Goal: Transaction & Acquisition: Obtain resource

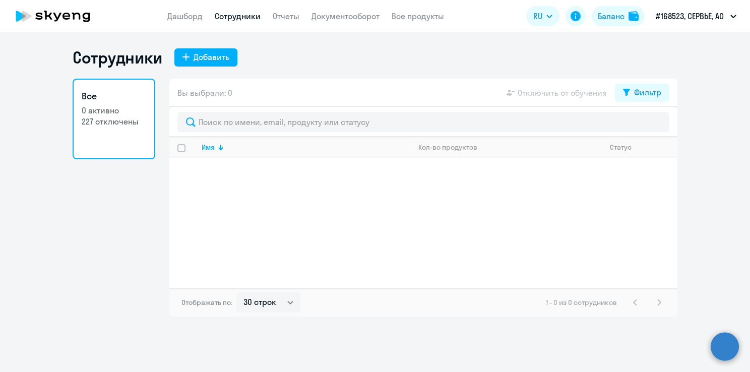
select select "30"
click at [274, 19] on link "Отчеты" at bounding box center [286, 16] width 27 height 10
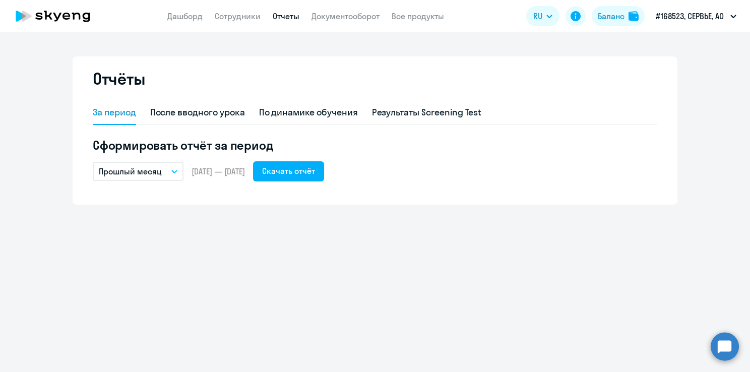
click at [154, 174] on p "Прошлый месяц" at bounding box center [130, 171] width 63 height 12
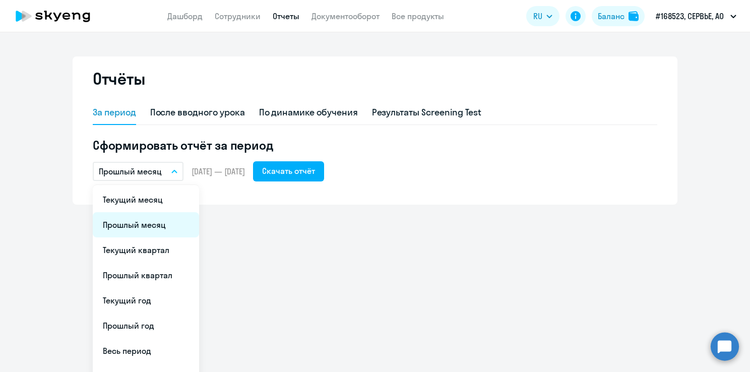
click at [145, 217] on li "Прошлый месяц" at bounding box center [146, 224] width 106 height 25
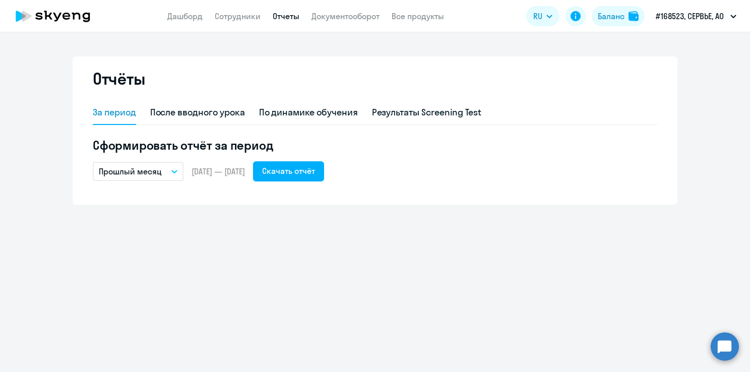
click at [139, 176] on p "Прошлый месяц" at bounding box center [130, 171] width 63 height 12
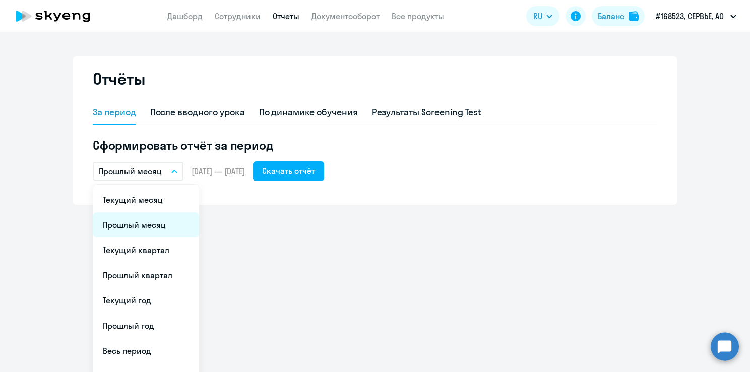
scroll to position [18, 0]
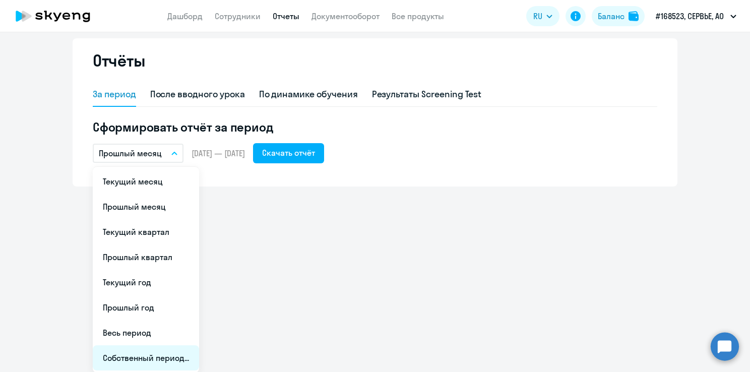
click at [172, 358] on li "Собственный период..." at bounding box center [146, 357] width 106 height 25
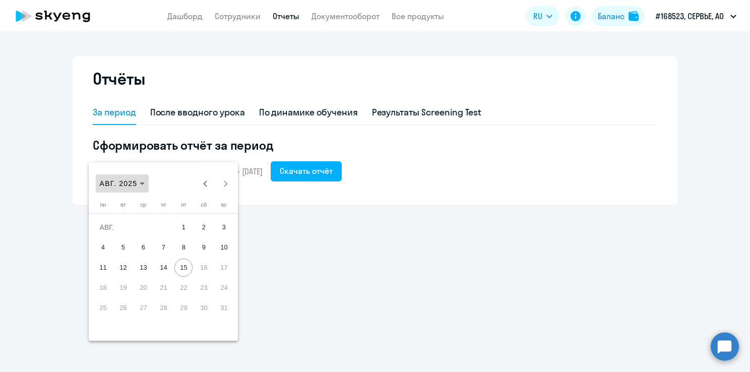
click at [130, 182] on span "АВГ. 2025" at bounding box center [119, 183] width 38 height 8
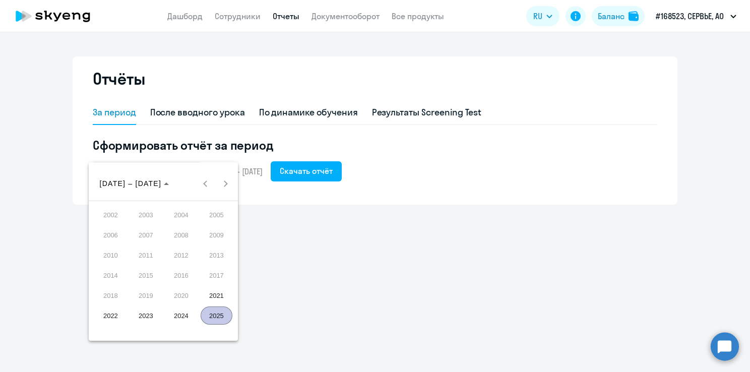
click at [268, 178] on div at bounding box center [375, 186] width 750 height 372
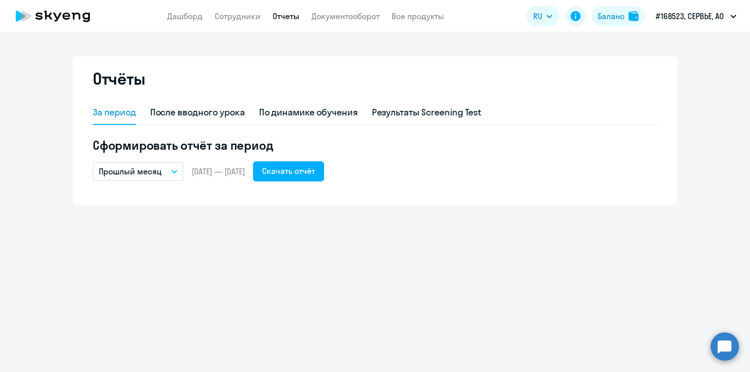
click at [148, 166] on p "Прошлый месяц" at bounding box center [130, 171] width 63 height 12
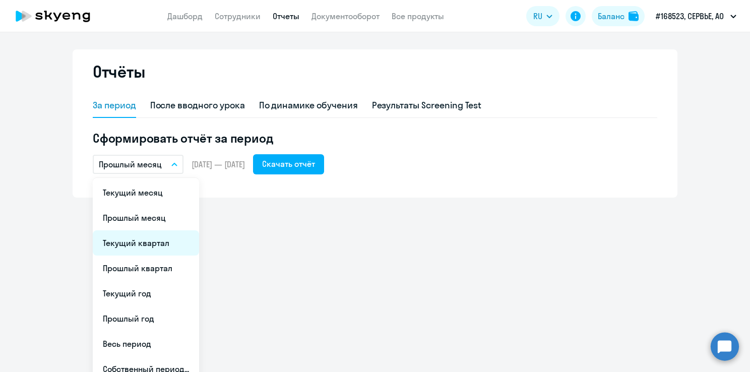
scroll to position [18, 0]
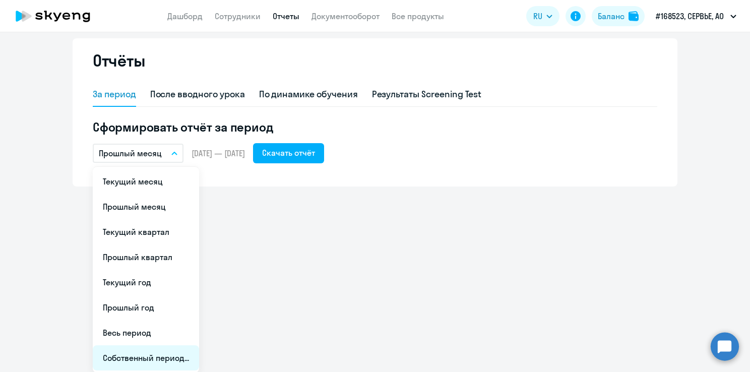
click at [155, 356] on li "Собственный период..." at bounding box center [146, 357] width 106 height 25
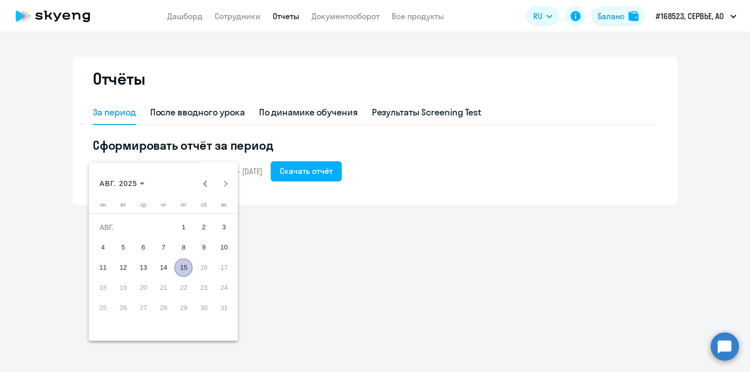
scroll to position [0, 0]
click at [208, 183] on button "Previous month" at bounding box center [205, 183] width 20 height 20
click at [207, 186] on span "Previous month" at bounding box center [205, 183] width 20 height 20
click at [225, 227] on span "1" at bounding box center [224, 227] width 18 height 18
click at [102, 328] on span "30" at bounding box center [103, 328] width 18 height 18
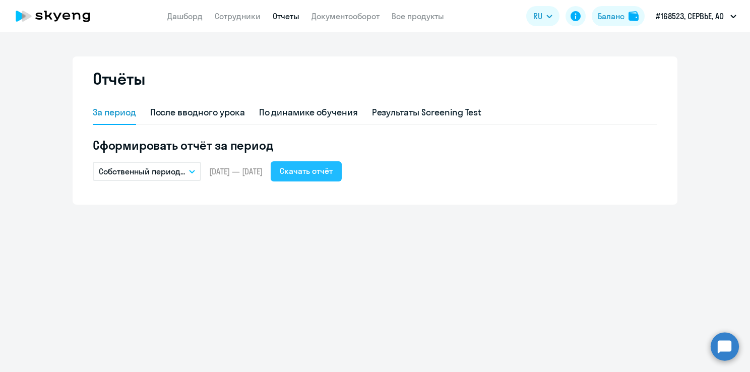
click at [333, 167] on div "Скачать отчёт" at bounding box center [306, 171] width 53 height 12
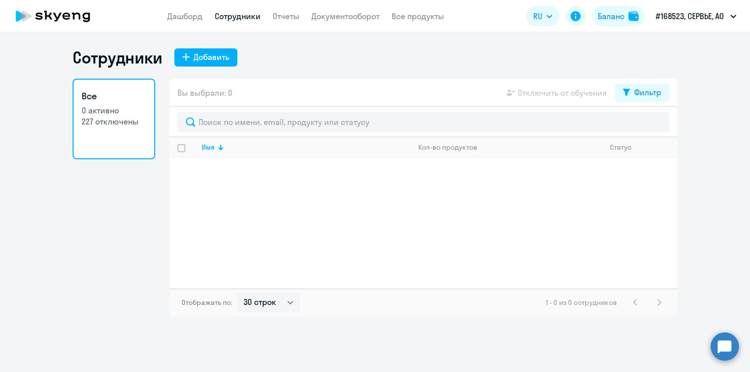
select select "30"
